Goal: Communication & Community: Answer question/provide support

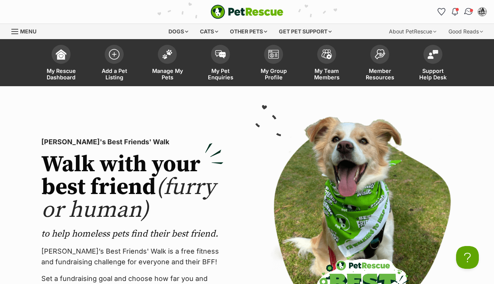
click at [465, 12] on img "Conversations" at bounding box center [469, 12] width 10 height 10
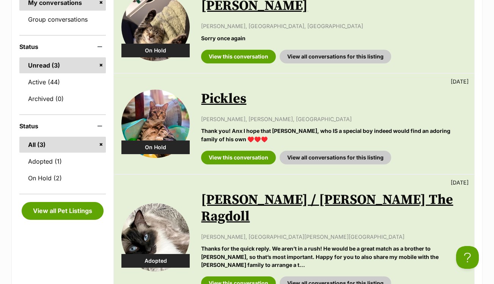
scroll to position [137, 0]
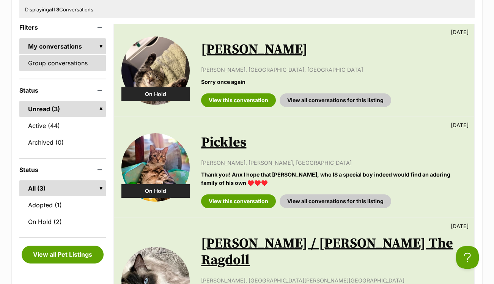
click at [68, 63] on link "Group conversations" at bounding box center [62, 63] width 87 height 16
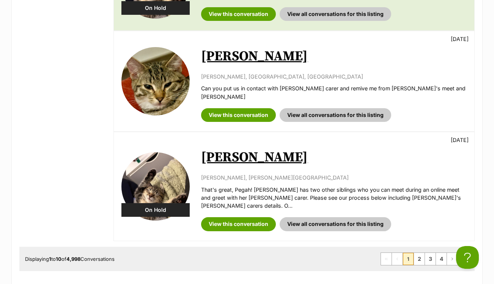
scroll to position [977, 0]
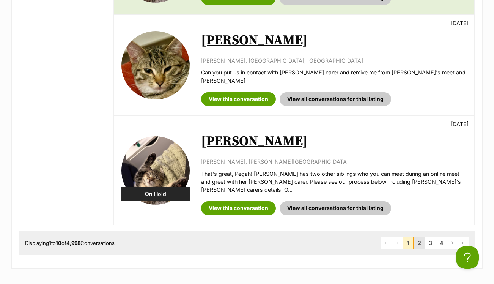
click at [417, 237] on link "2" at bounding box center [419, 243] width 11 height 12
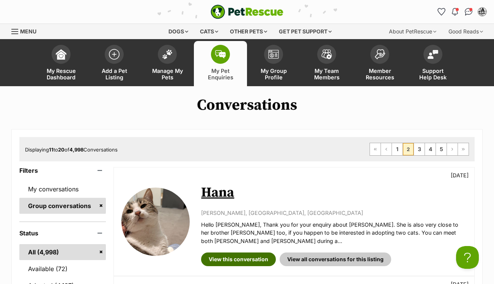
click at [244, 253] on link "View this conversation" at bounding box center [238, 260] width 75 height 14
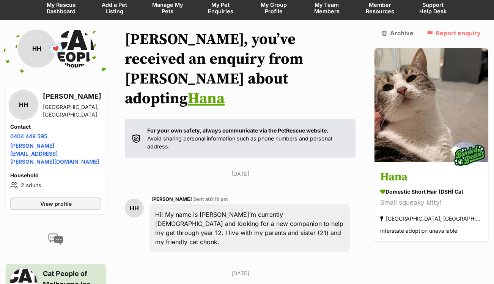
scroll to position [66, 0]
click at [69, 200] on span "View profile" at bounding box center [56, 204] width 32 height 8
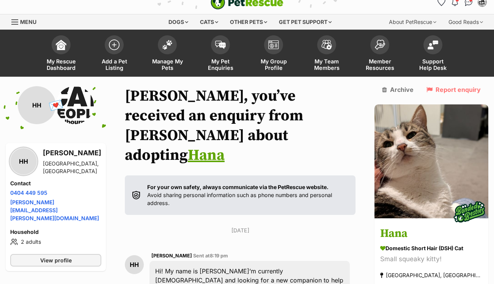
scroll to position [11, 0]
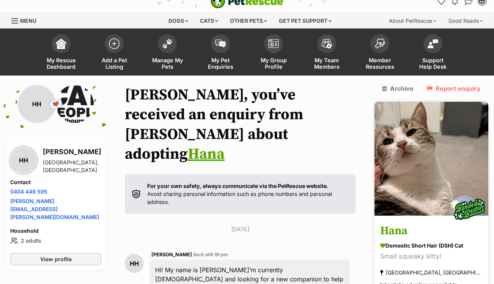
click at [411, 223] on h3 "Hana" at bounding box center [432, 231] width 103 height 17
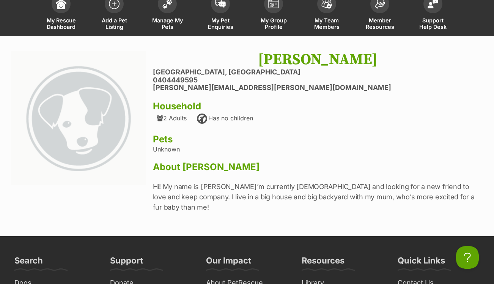
scroll to position [65, 0]
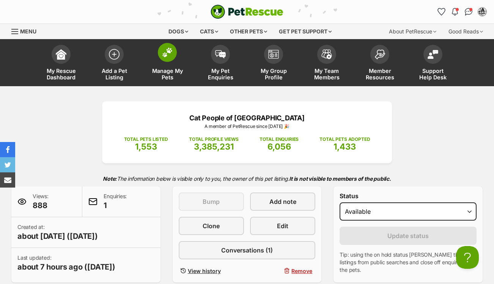
click at [166, 54] on img at bounding box center [167, 52] width 11 height 10
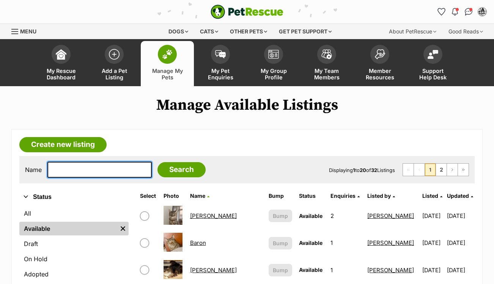
click at [124, 169] on input "text" at bounding box center [99, 170] width 104 height 16
type input "maru"
click at [176, 169] on input "Search" at bounding box center [182, 169] width 48 height 15
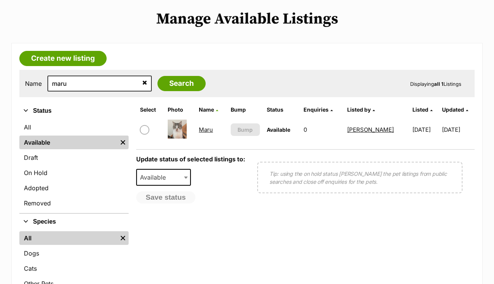
scroll to position [90, 0]
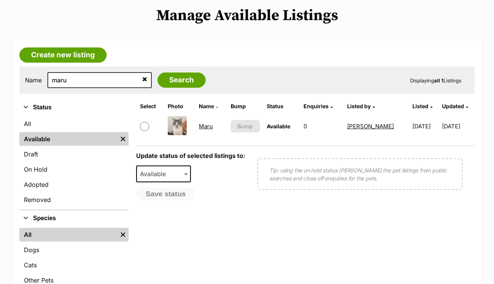
click at [207, 125] on link "Maru" at bounding box center [206, 126] width 14 height 7
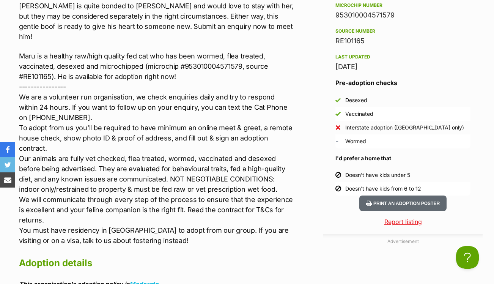
scroll to position [884, 0]
